Goal: Transaction & Acquisition: Purchase product/service

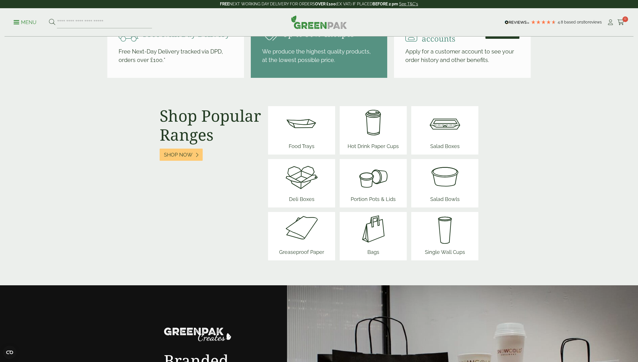
scroll to position [651, 0]
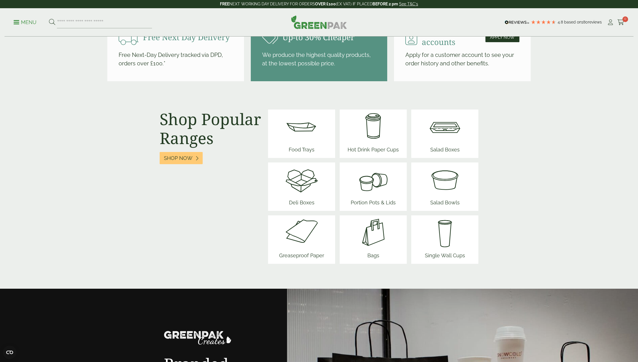
click at [298, 187] on img at bounding box center [302, 179] width 34 height 34
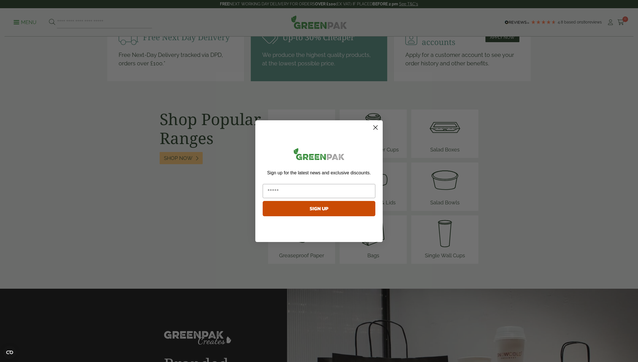
click at [375, 127] on circle "Close dialog" at bounding box center [375, 127] width 9 height 9
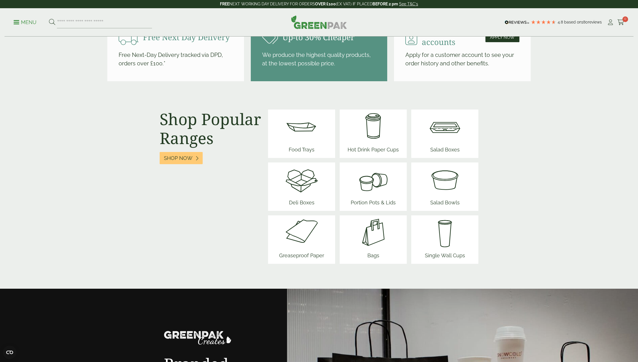
click at [443, 133] on img at bounding box center [445, 127] width 34 height 34
drag, startPoint x: 250, startPoint y: 162, endPoint x: 252, endPoint y: 161, distance: 3.1
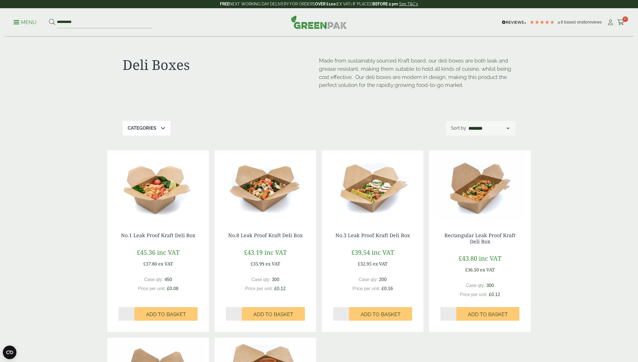
drag, startPoint x: 262, startPoint y: 153, endPoint x: 259, endPoint y: 147, distance: 7.3
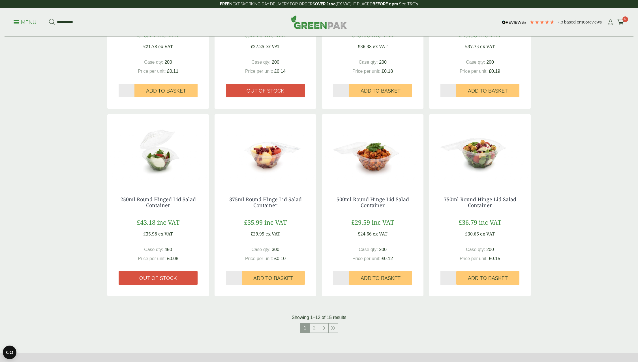
scroll to position [425, 0]
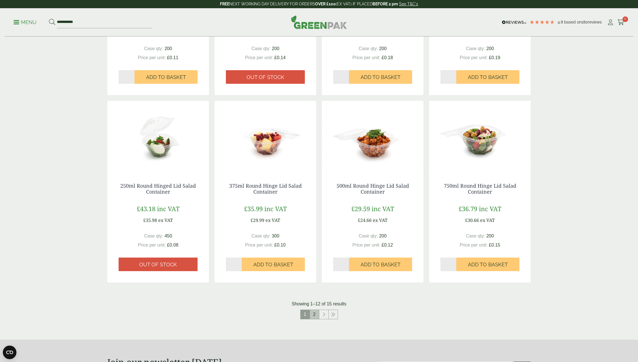
click at [315, 314] on link "2" at bounding box center [314, 314] width 9 height 9
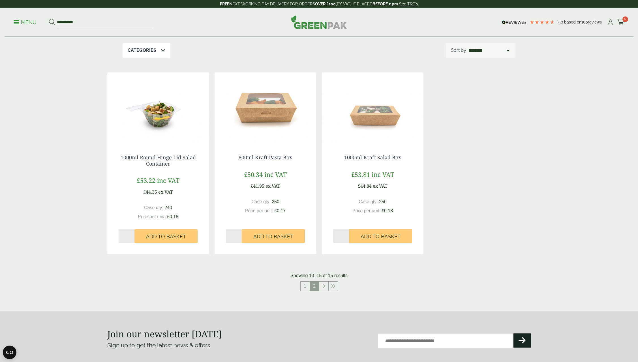
scroll to position [85, 0]
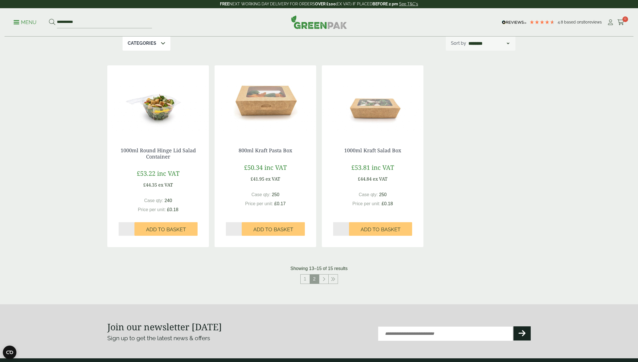
click at [269, 106] on img at bounding box center [266, 100] width 102 height 71
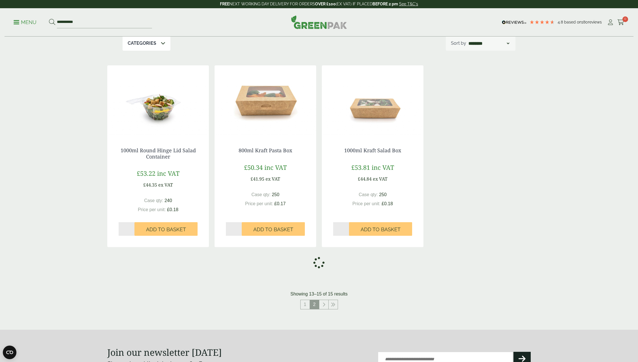
scroll to position [259, 0]
